Goal: Task Accomplishment & Management: Complete application form

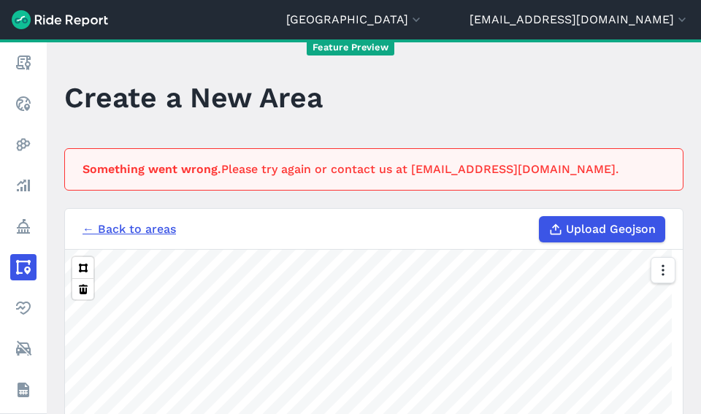
scroll to position [150, 0]
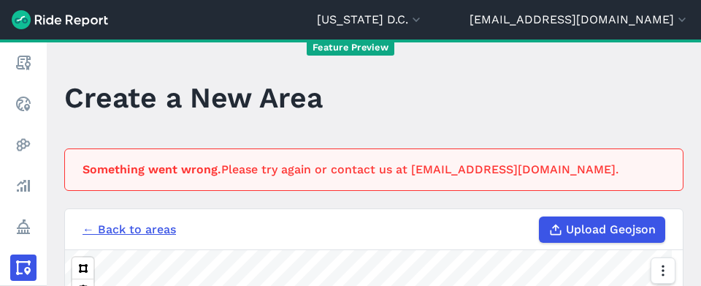
scroll to position [310, 0]
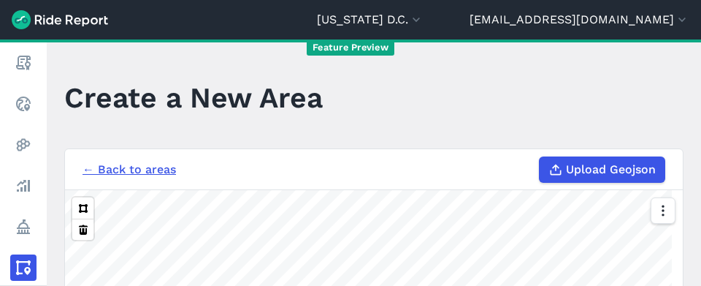
click at [578, 187] on h3 "← Back to areas Upload Geojson" at bounding box center [374, 169] width 618 height 41
click at [581, 167] on span "Upload Geojson" at bounding box center [611, 170] width 90 height 18
click at [540, 157] on input "Upload Geojson" at bounding box center [539, 156] width 1 height 1
type input "C:\fakepath\rewound-geojson.geojson"
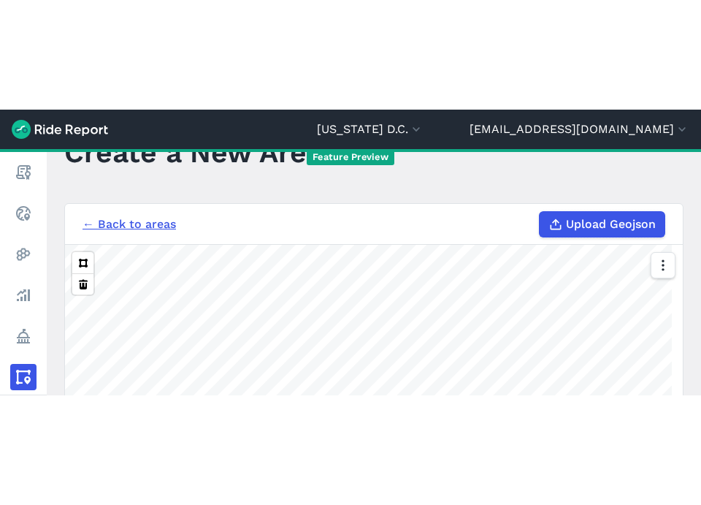
scroll to position [250, 0]
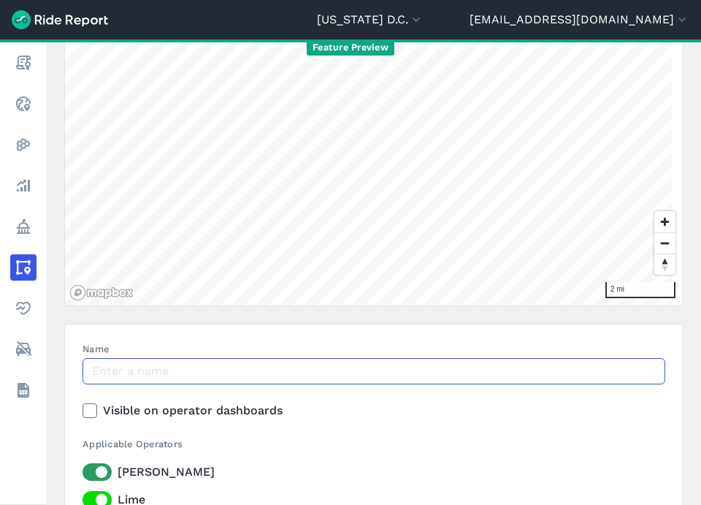
click at [368, 285] on input "Name" at bounding box center [374, 371] width 583 height 26
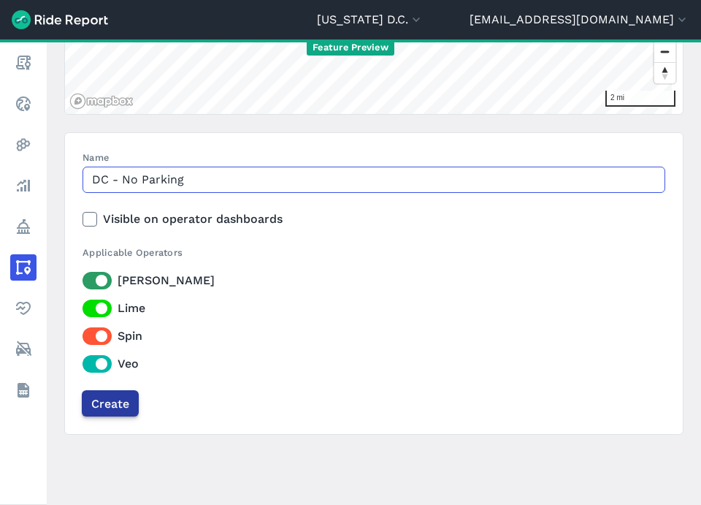
type input "DC - No Parking"
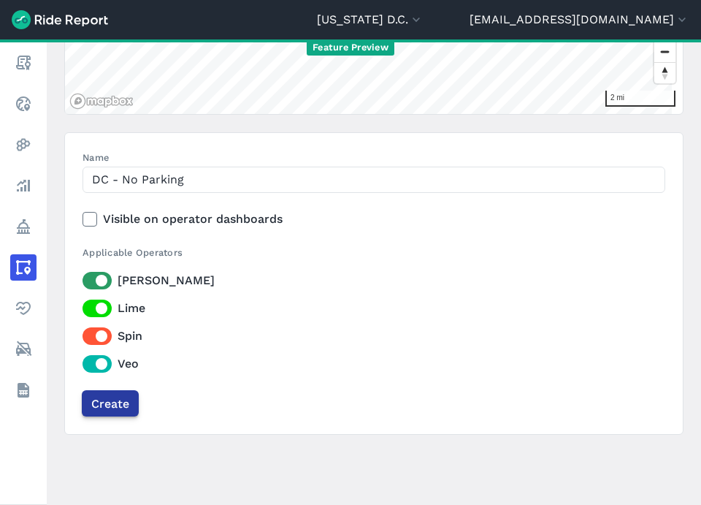
click at [134, 285] on input "Create" at bounding box center [110, 403] width 57 height 26
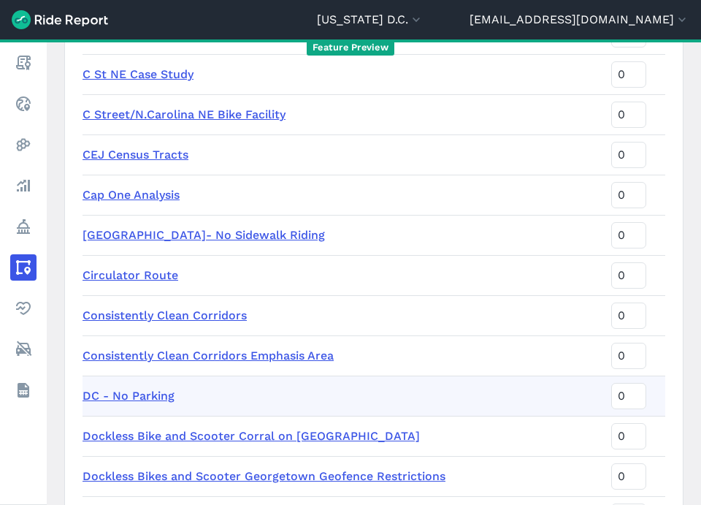
scroll to position [638, 0]
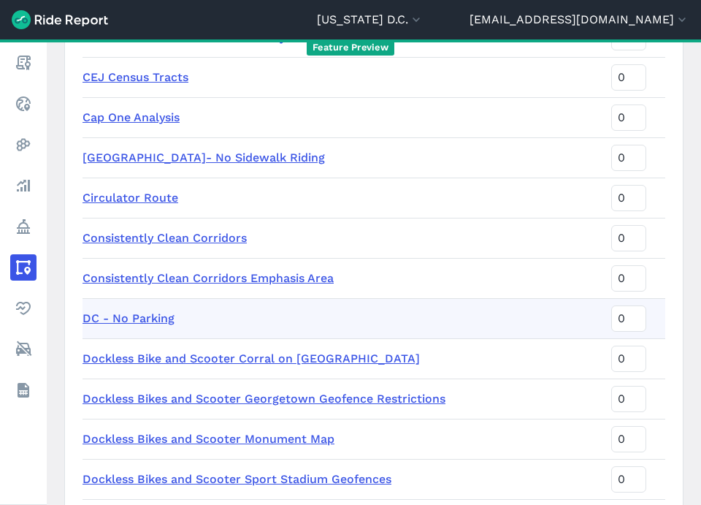
click at [145, 285] on link "DC - No Parking" at bounding box center [129, 318] width 92 height 14
